Goal: Task Accomplishment & Management: Use online tool/utility

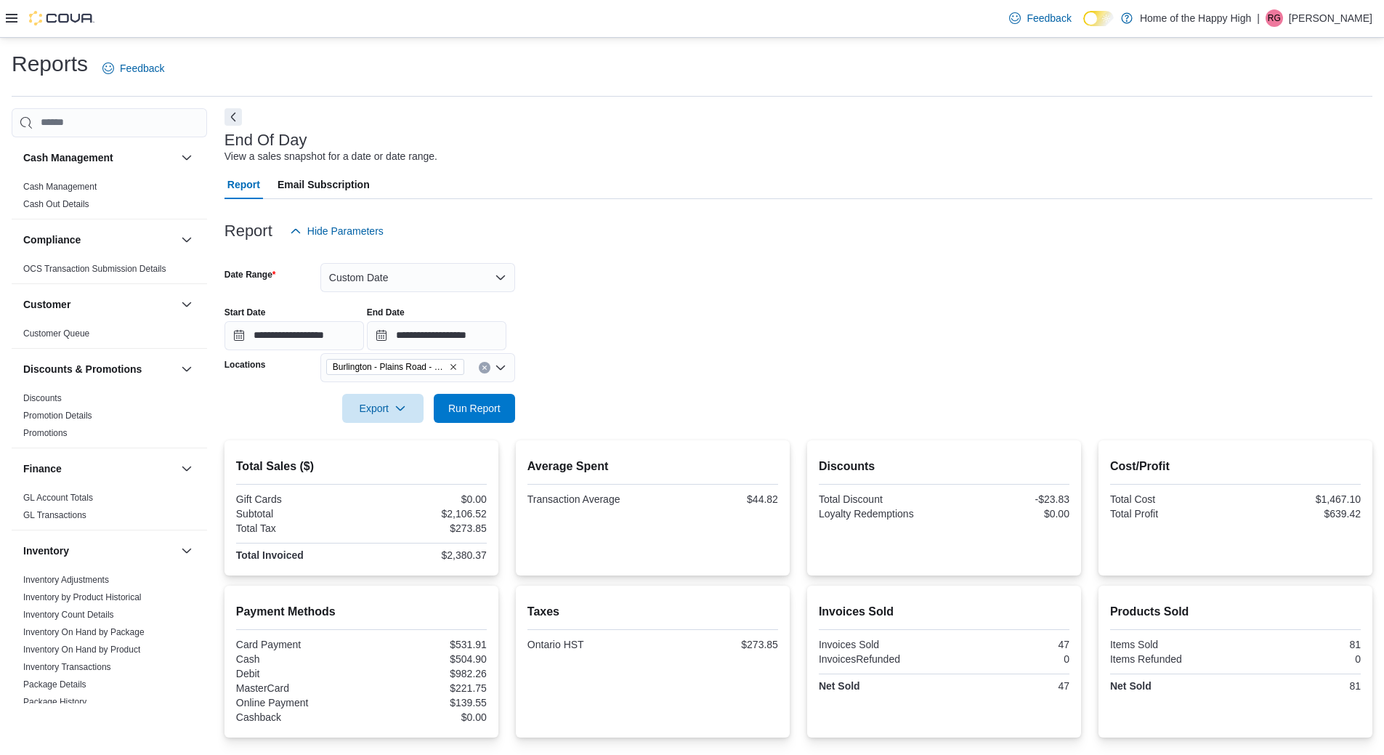
click at [529, 26] on div "Feedback Dark Mode Home of the Happy High | [PERSON_NAME]" at bounding box center [692, 19] width 1384 height 38
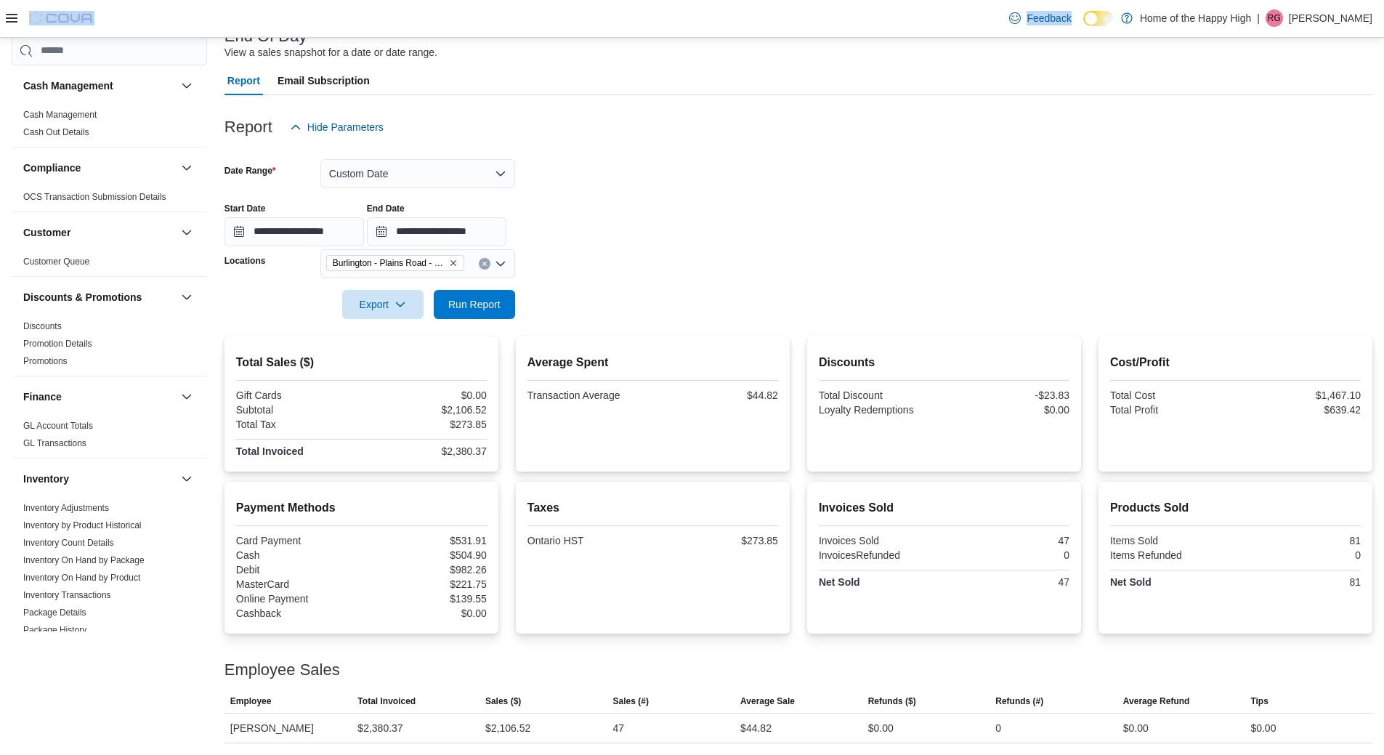
scroll to position [765, 0]
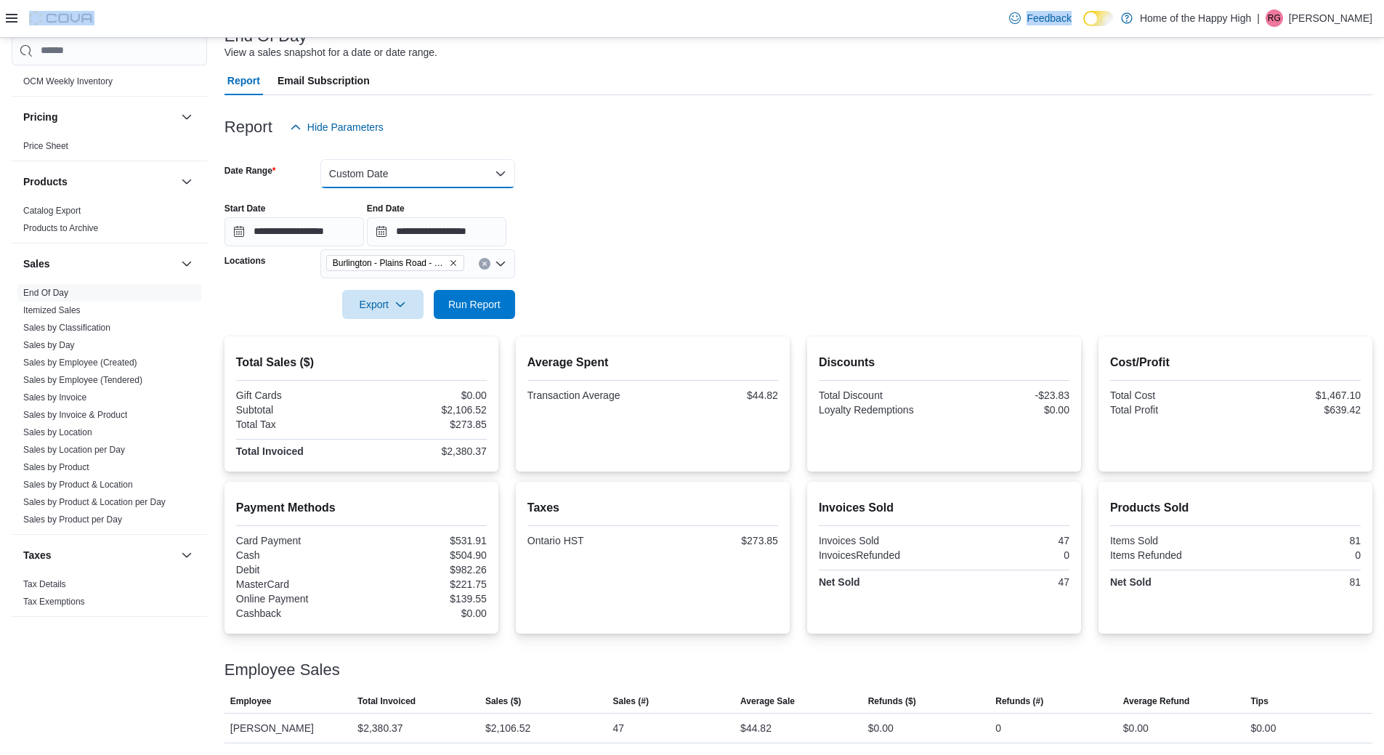
click at [349, 162] on button "Custom Date" at bounding box center [417, 173] width 195 height 29
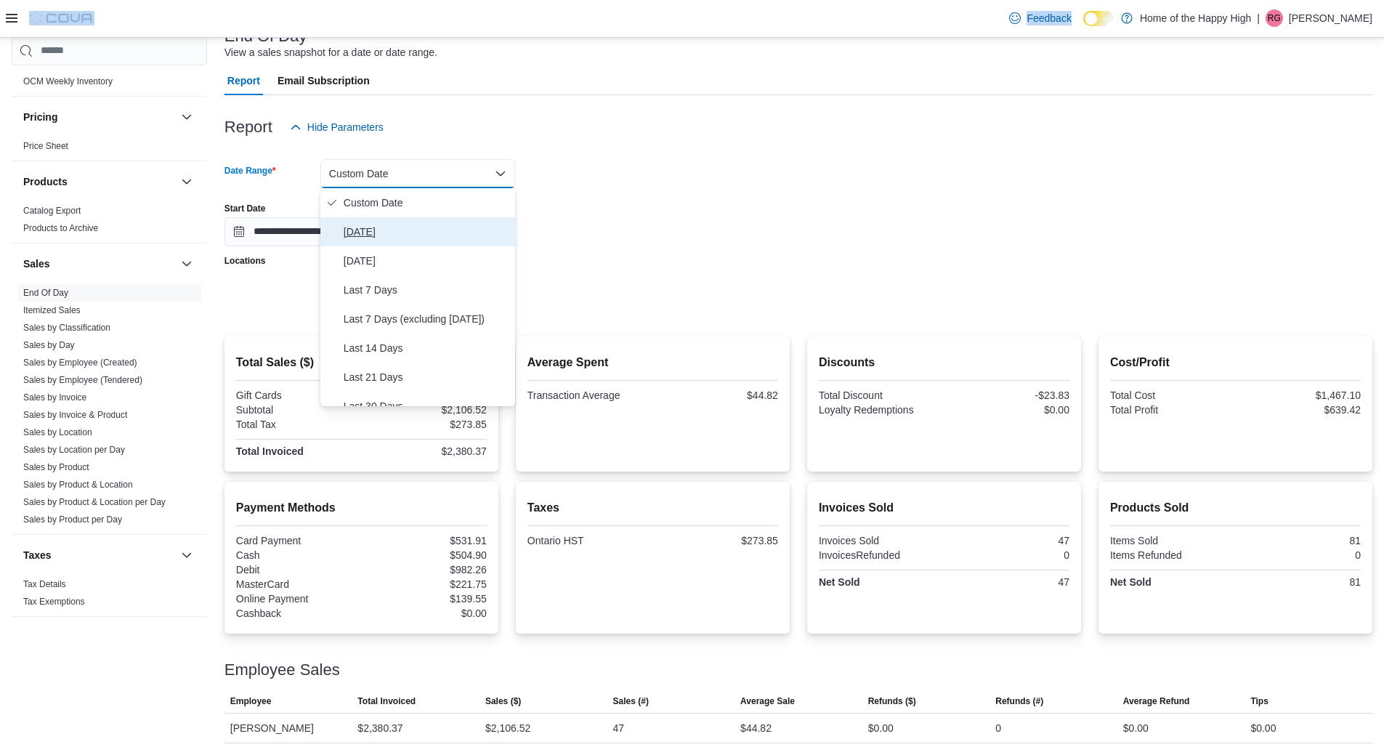
click at [361, 235] on span "[DATE]" at bounding box center [427, 231] width 166 height 17
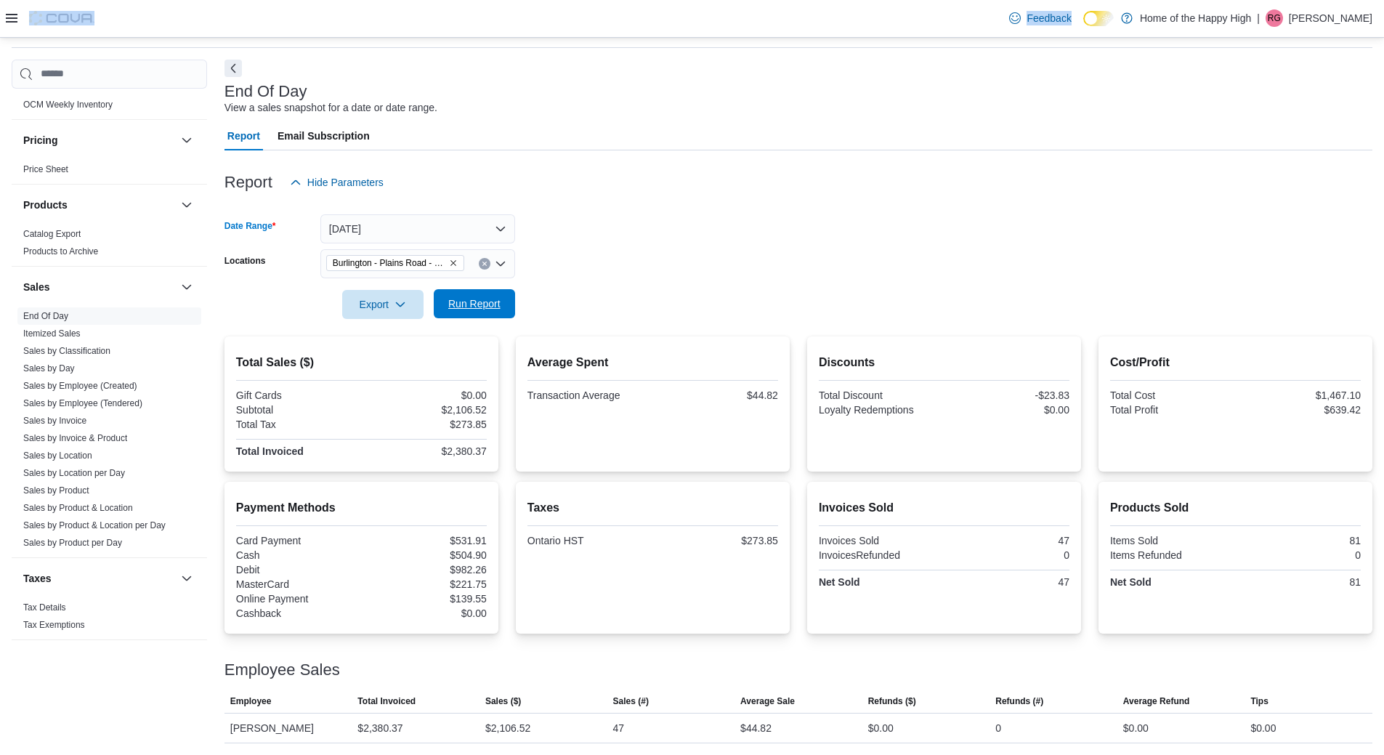
click at [478, 295] on span "Run Report" at bounding box center [475, 303] width 64 height 29
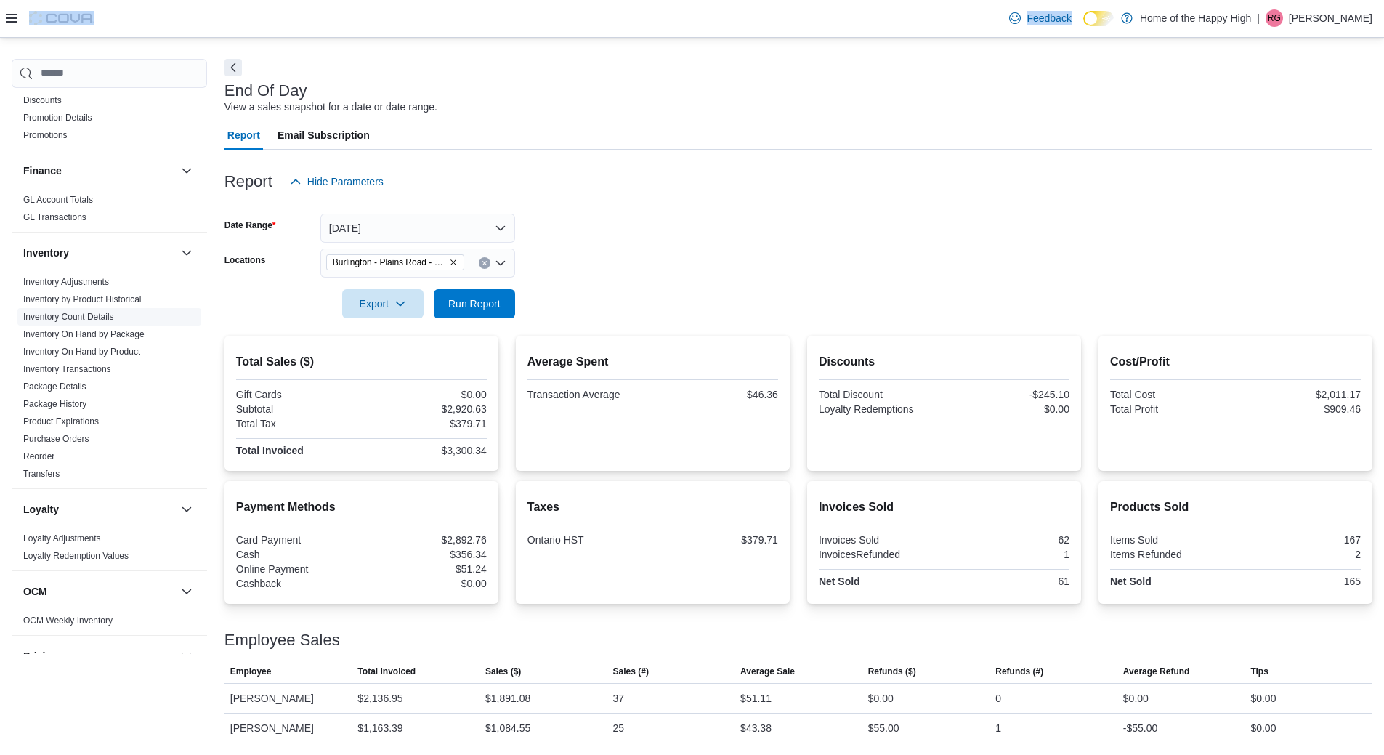
scroll to position [39, 0]
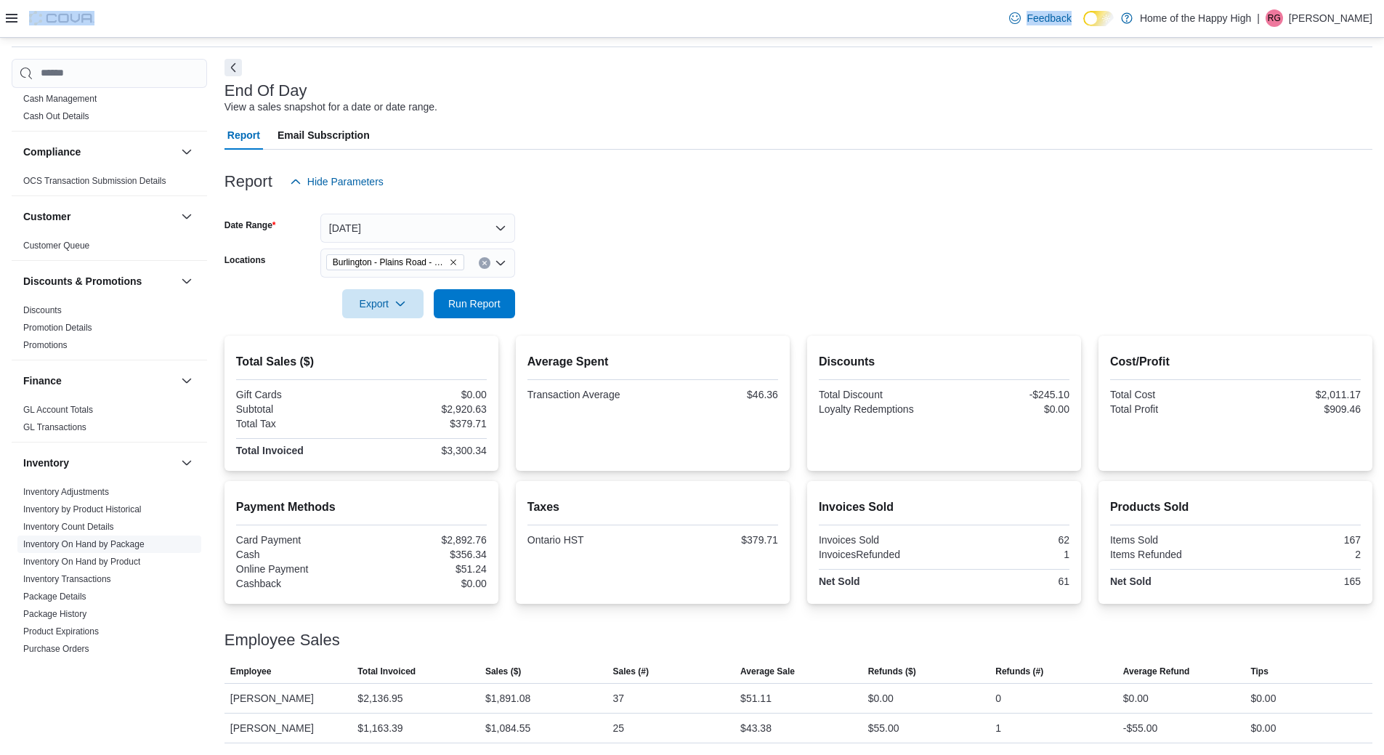
click at [117, 540] on link "Inventory On Hand by Package" at bounding box center [83, 544] width 121 height 10
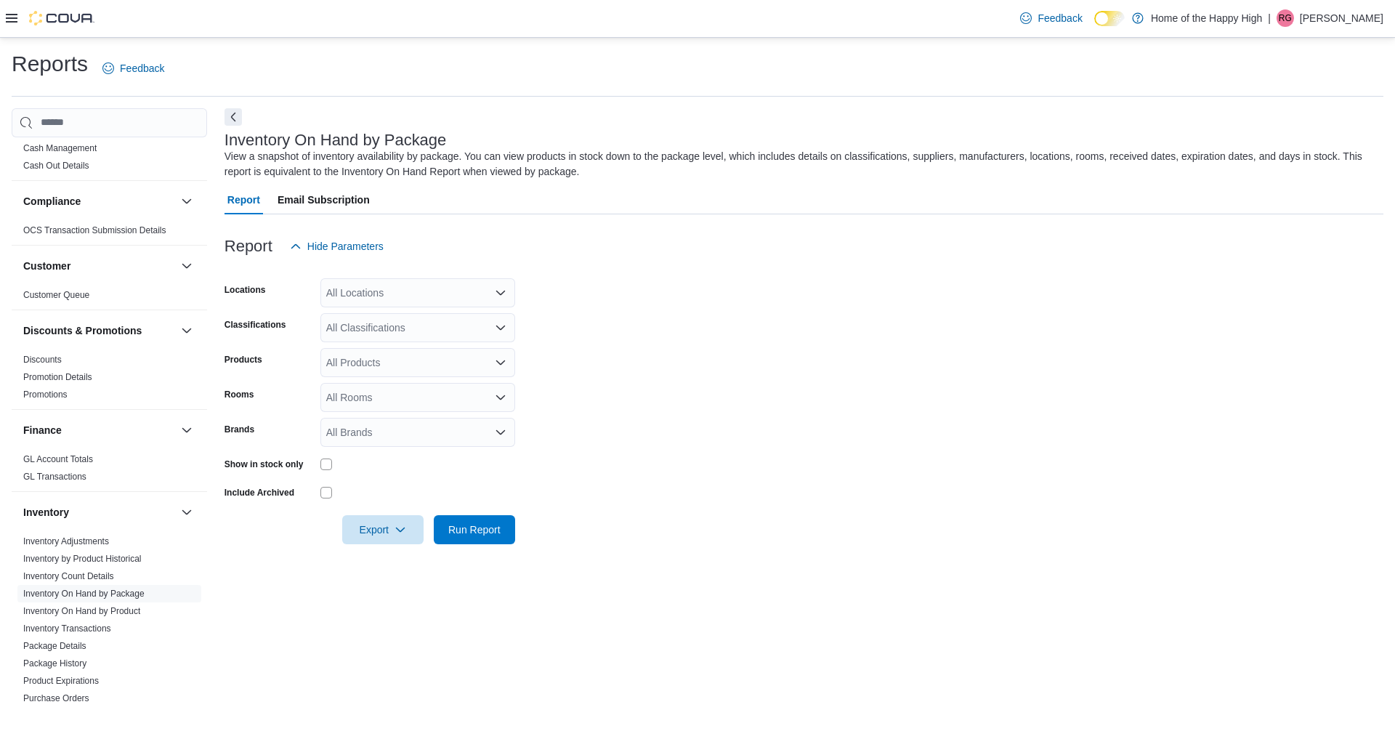
click at [408, 307] on form "Locations All Locations Classifications All Classifications Products All Produc…" at bounding box center [804, 402] width 1159 height 283
click at [403, 297] on div "All Locations" at bounding box center [417, 292] width 195 height 29
type input "***"
click at [437, 332] on span "Burlington - Plains Road - Friendly Stranger" at bounding box center [479, 338] width 197 height 15
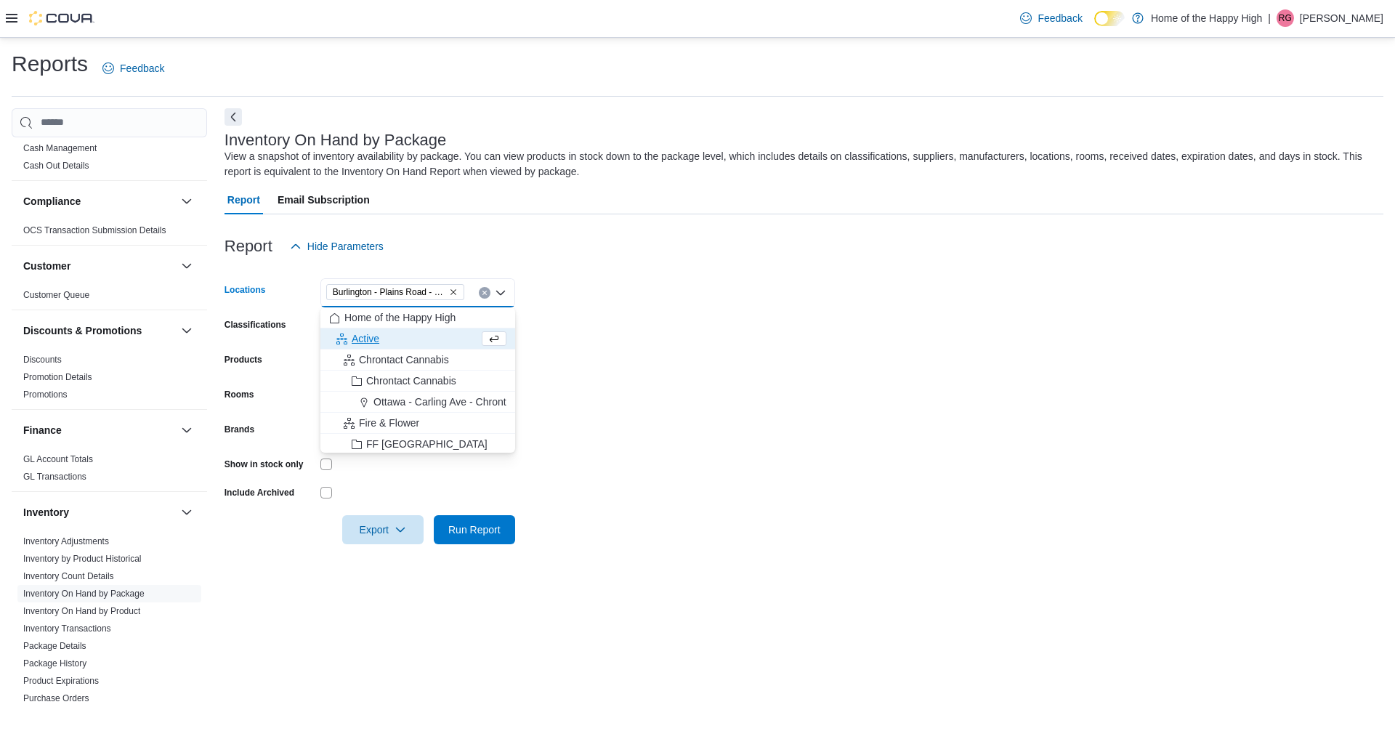
click at [570, 333] on form "Locations [GEOGRAPHIC_DATA] - Friendly Stranger Combo box. Selected. Burlington…" at bounding box center [804, 402] width 1159 height 283
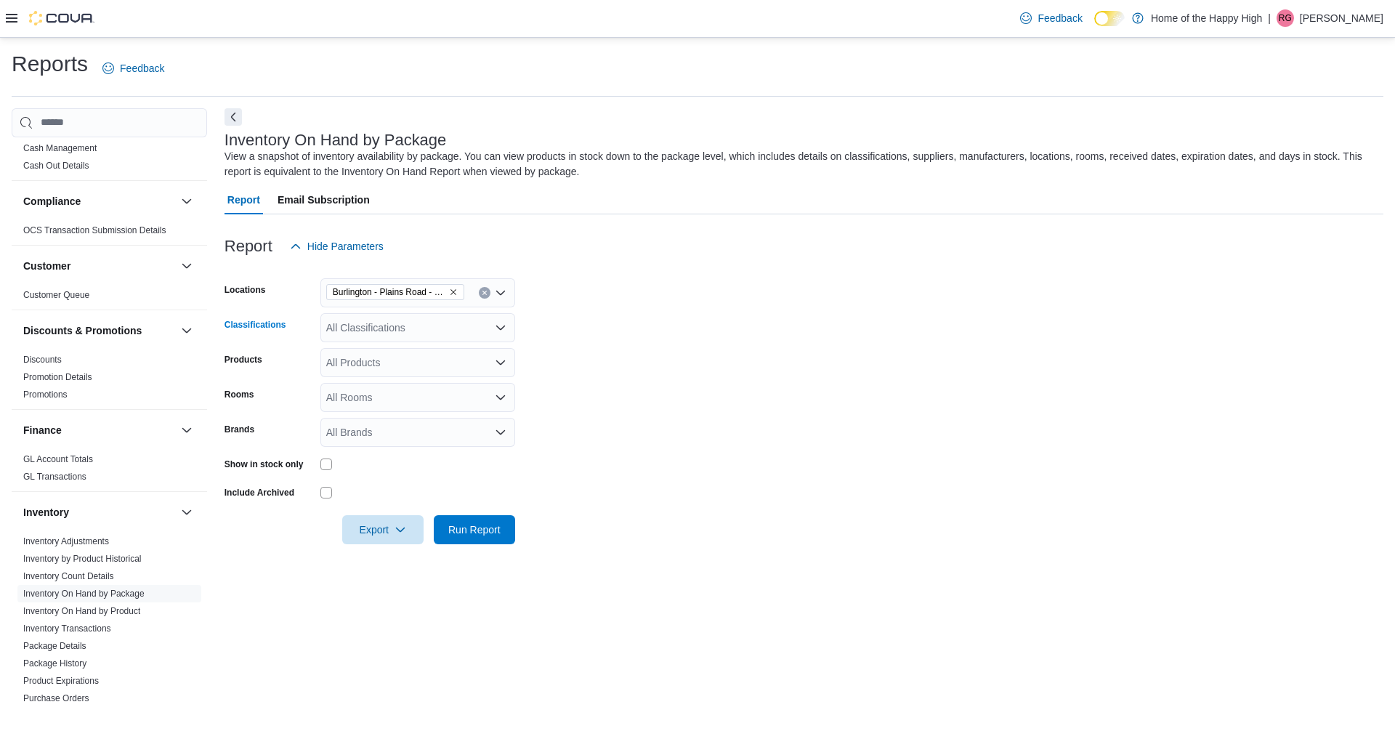
click at [453, 338] on div "All Classifications" at bounding box center [417, 327] width 195 height 29
type input "****"
click at [392, 355] on span "Cannabis" at bounding box center [373, 352] width 43 height 15
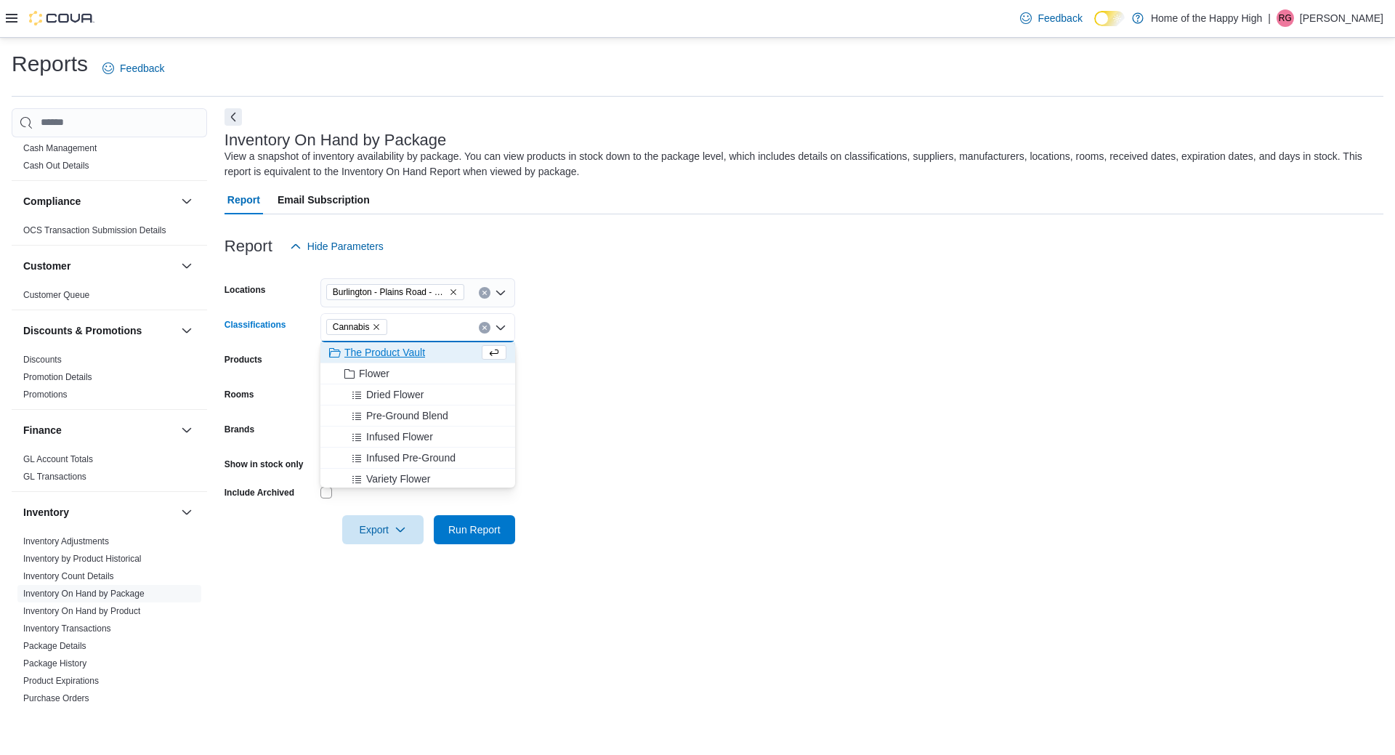
click at [565, 468] on form "Locations [GEOGRAPHIC_DATA] - Friendly Stranger Classifications Cannabis Combo …" at bounding box center [804, 402] width 1159 height 283
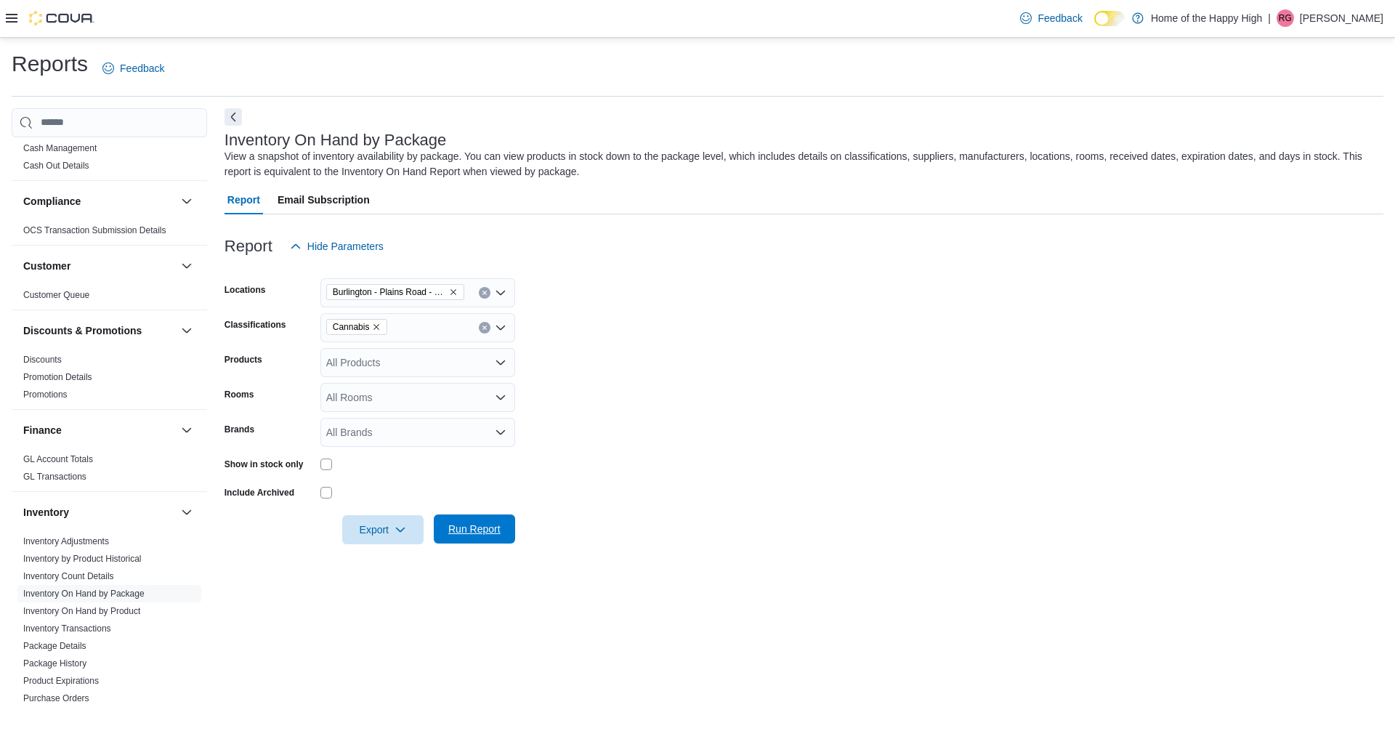
click at [467, 528] on span "Run Report" at bounding box center [474, 529] width 52 height 15
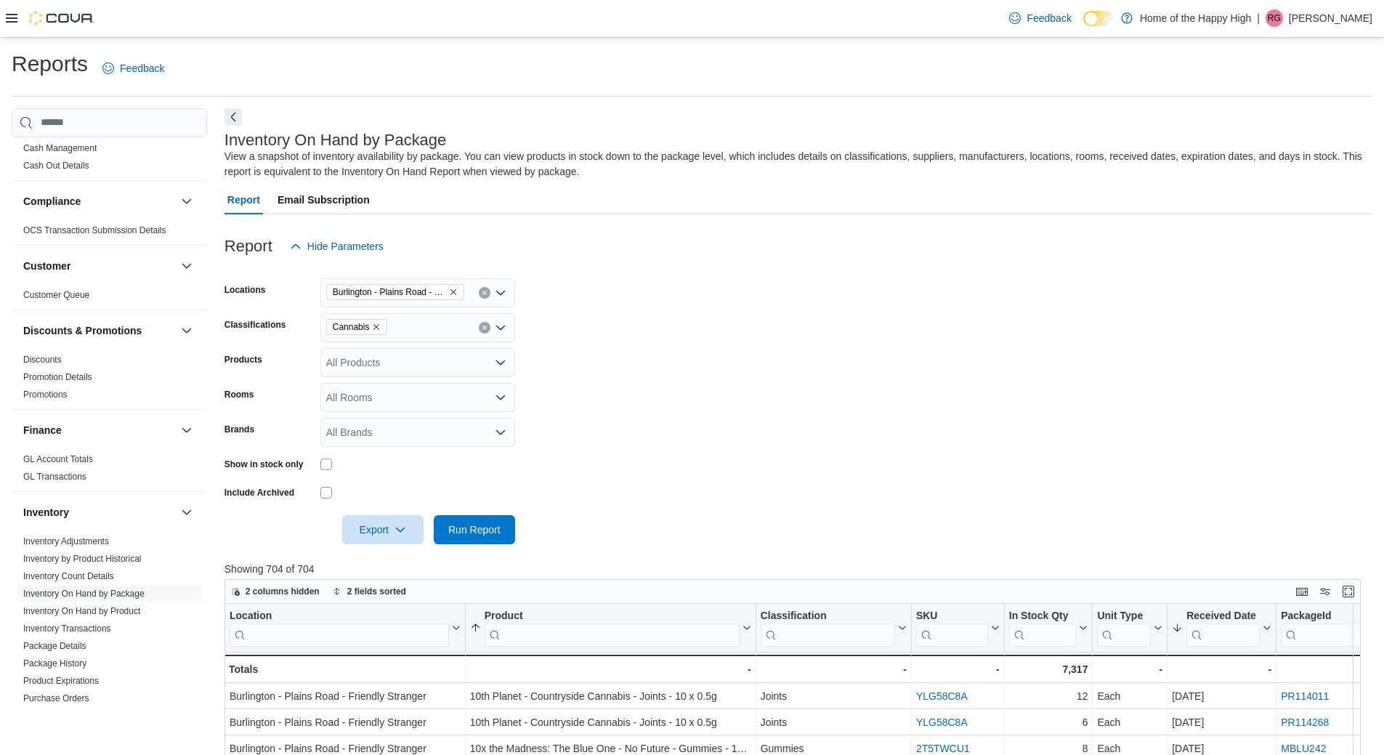
click at [404, 545] on div at bounding box center [799, 552] width 1148 height 17
click at [403, 540] on span "Export" at bounding box center [383, 529] width 64 height 29
click at [413, 565] on button "Export to Excel" at bounding box center [385, 558] width 83 height 29
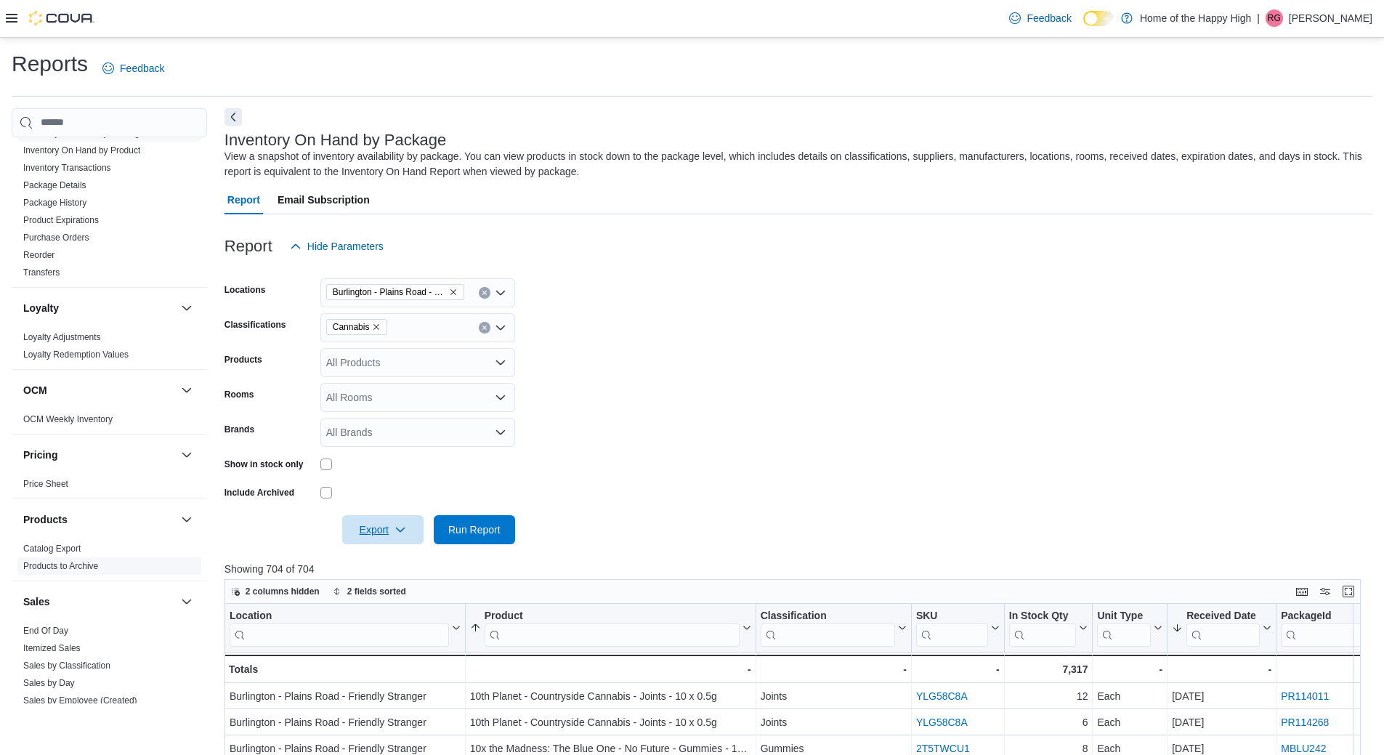
scroll to position [509, 0]
